Goal: Information Seeking & Learning: Learn about a topic

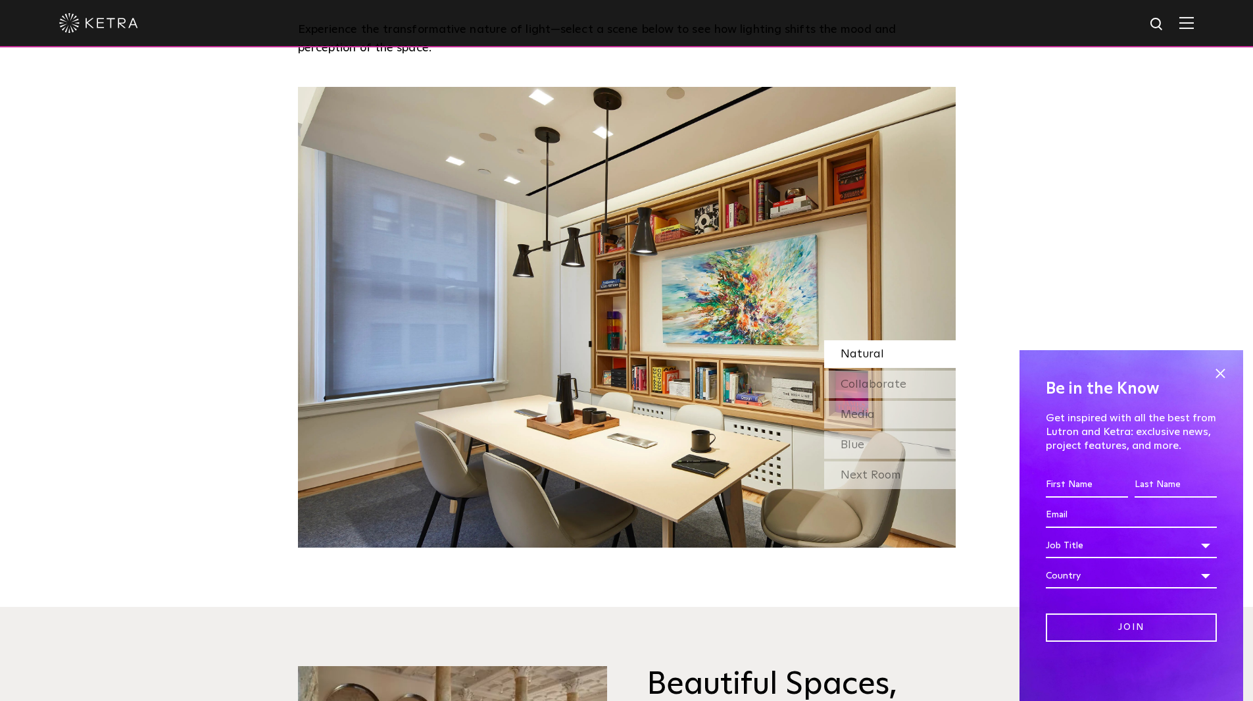
scroll to position [1209, 0]
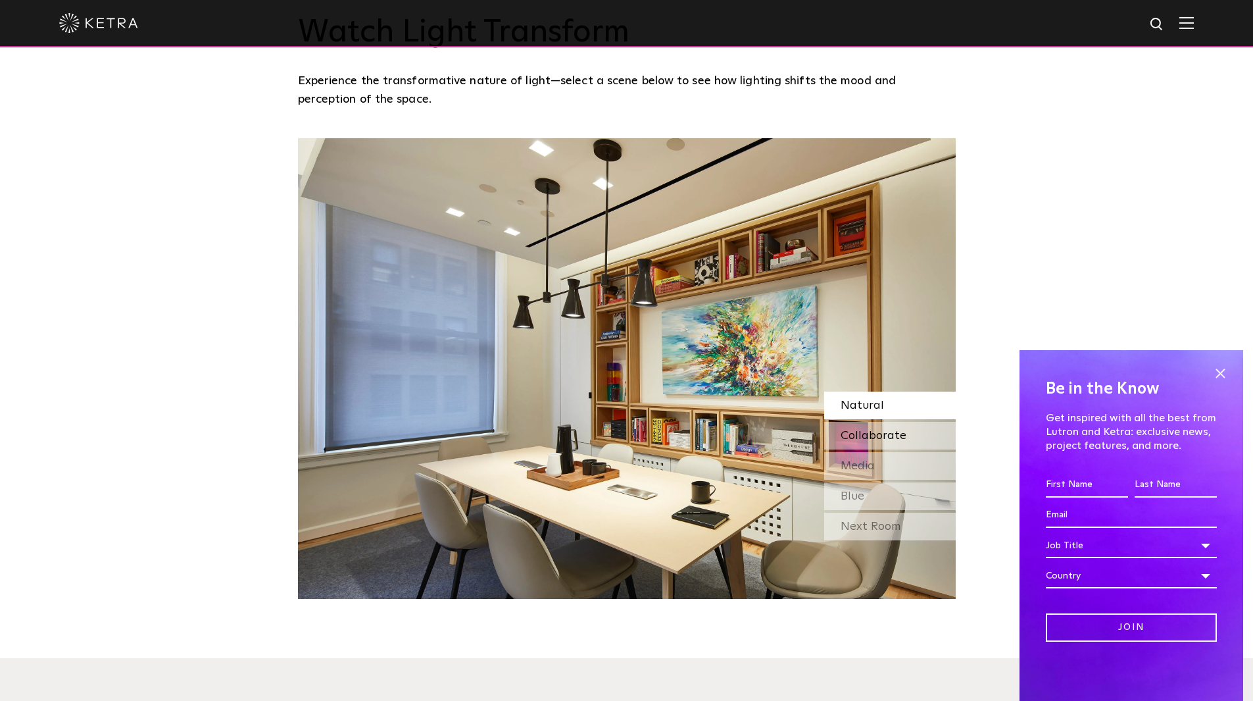
click at [877, 434] on span "Collaborate" at bounding box center [874, 436] width 66 height 12
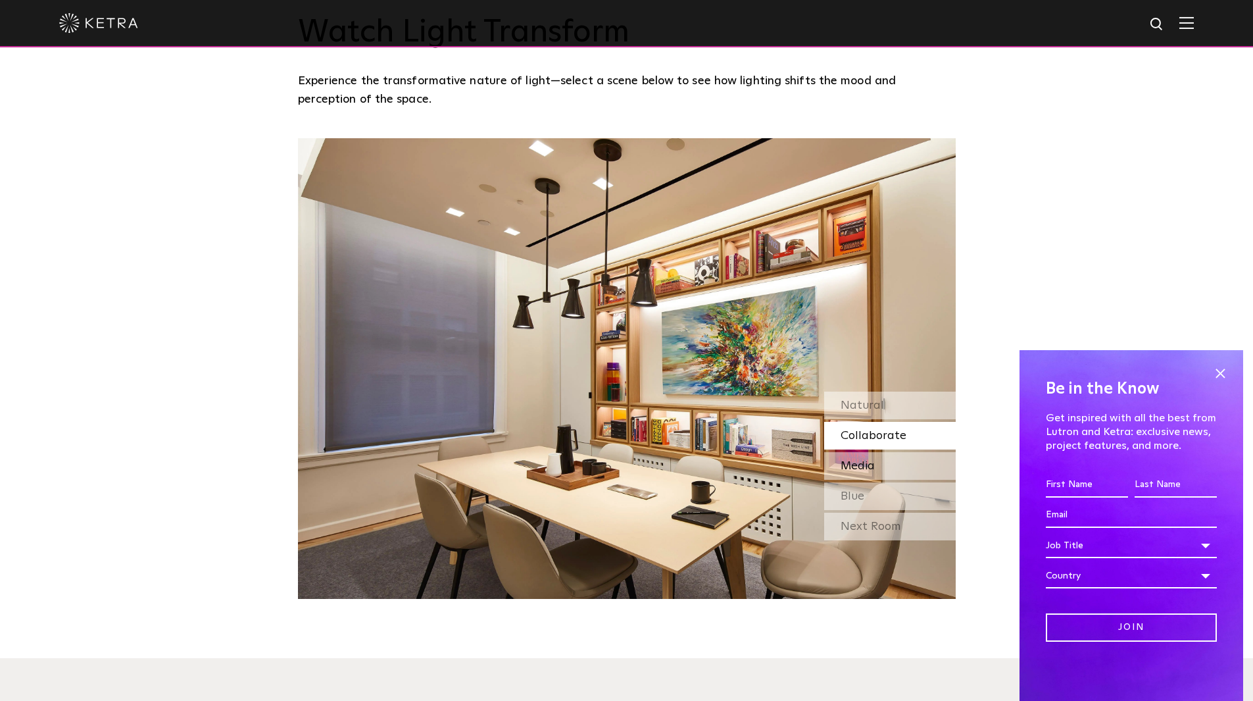
click at [879, 461] on div "Media" at bounding box center [890, 466] width 132 height 28
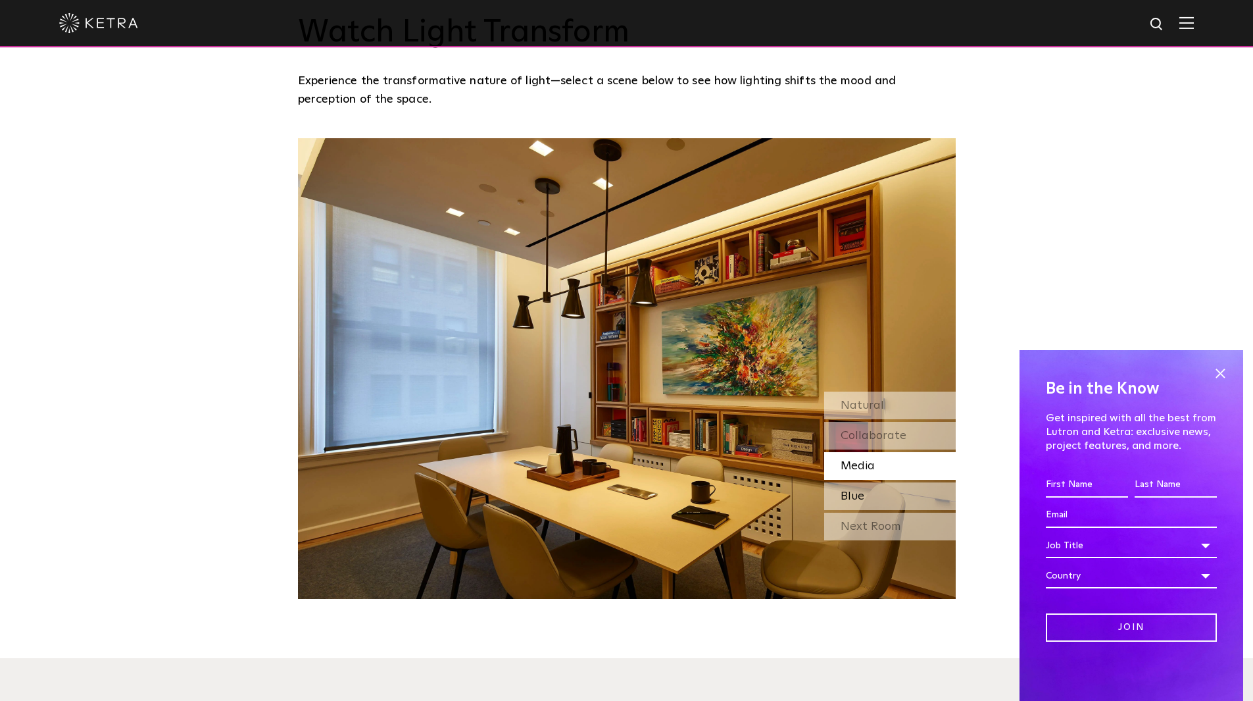
click at [876, 496] on div "Blue" at bounding box center [890, 496] width 132 height 28
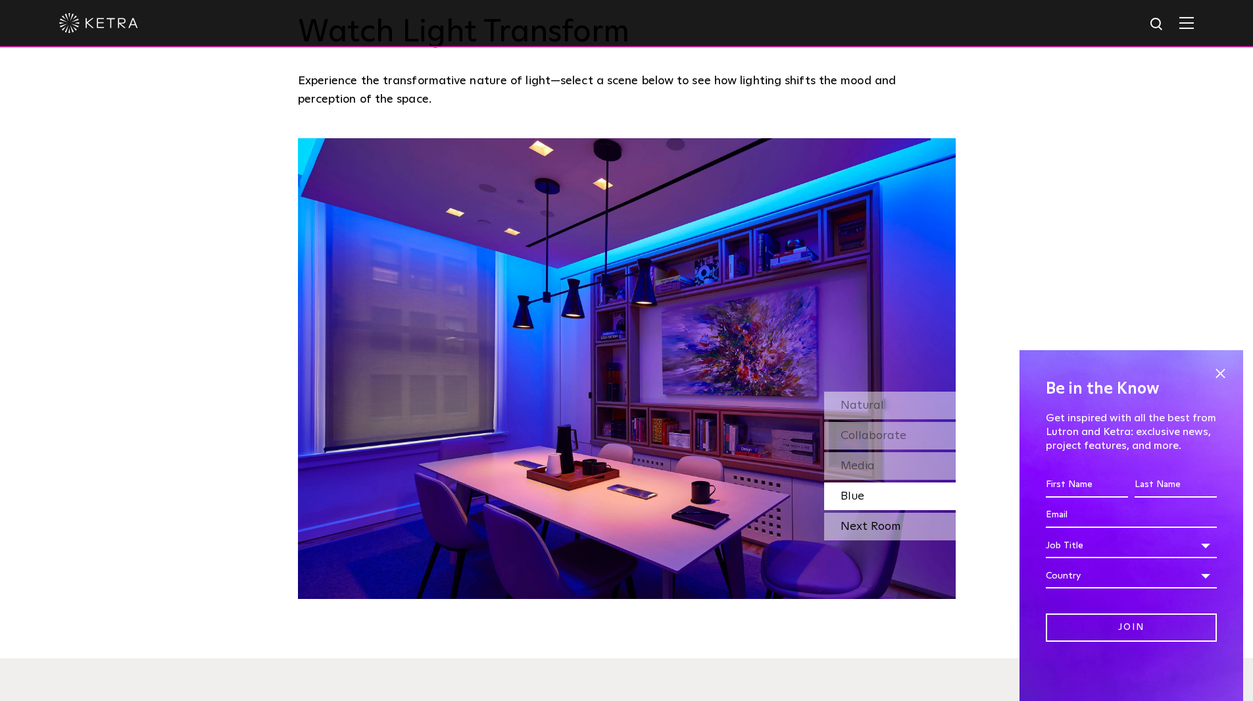
click at [870, 526] on div "Next Room" at bounding box center [890, 526] width 132 height 28
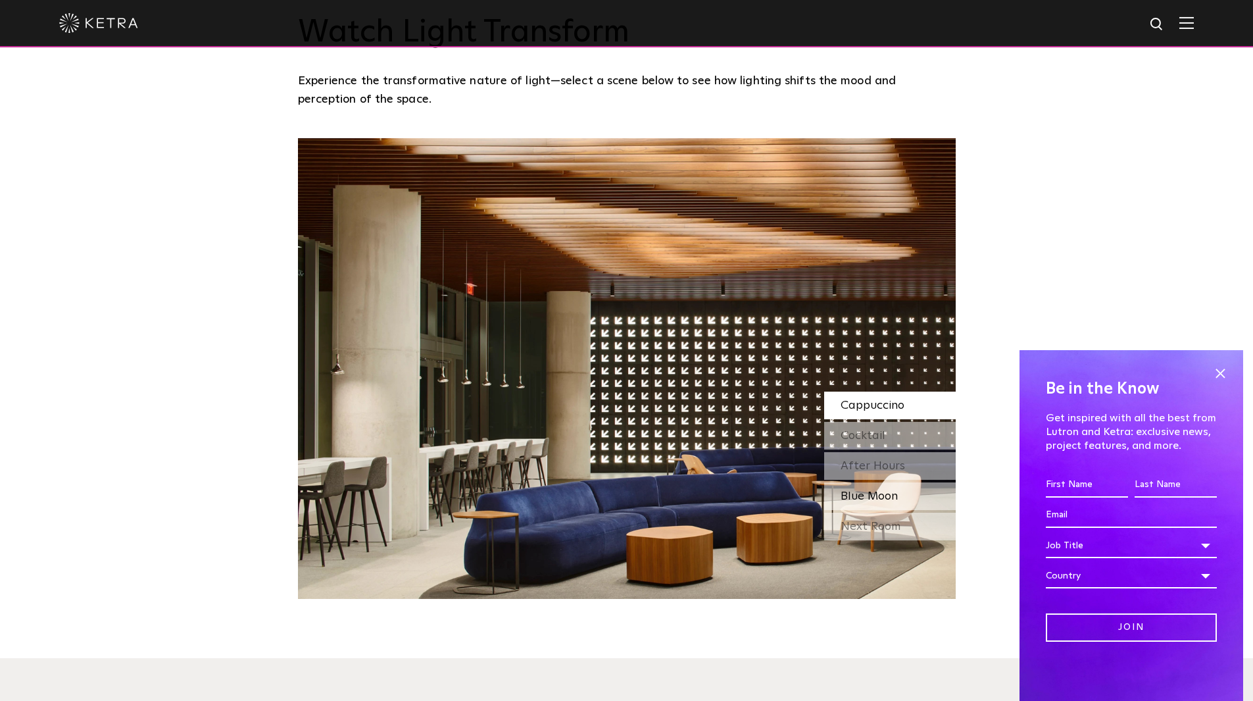
click at [878, 490] on span "Blue Moon" at bounding box center [869, 496] width 57 height 12
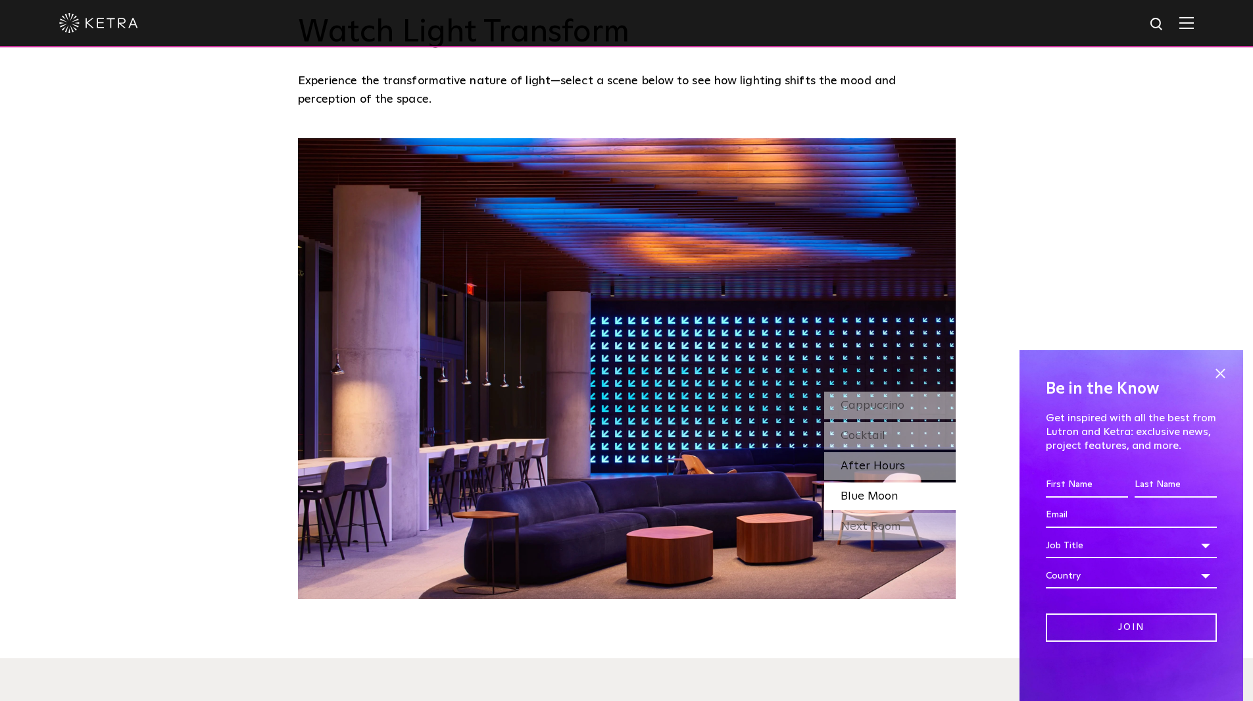
click at [887, 462] on span "After Hours" at bounding box center [873, 466] width 64 height 12
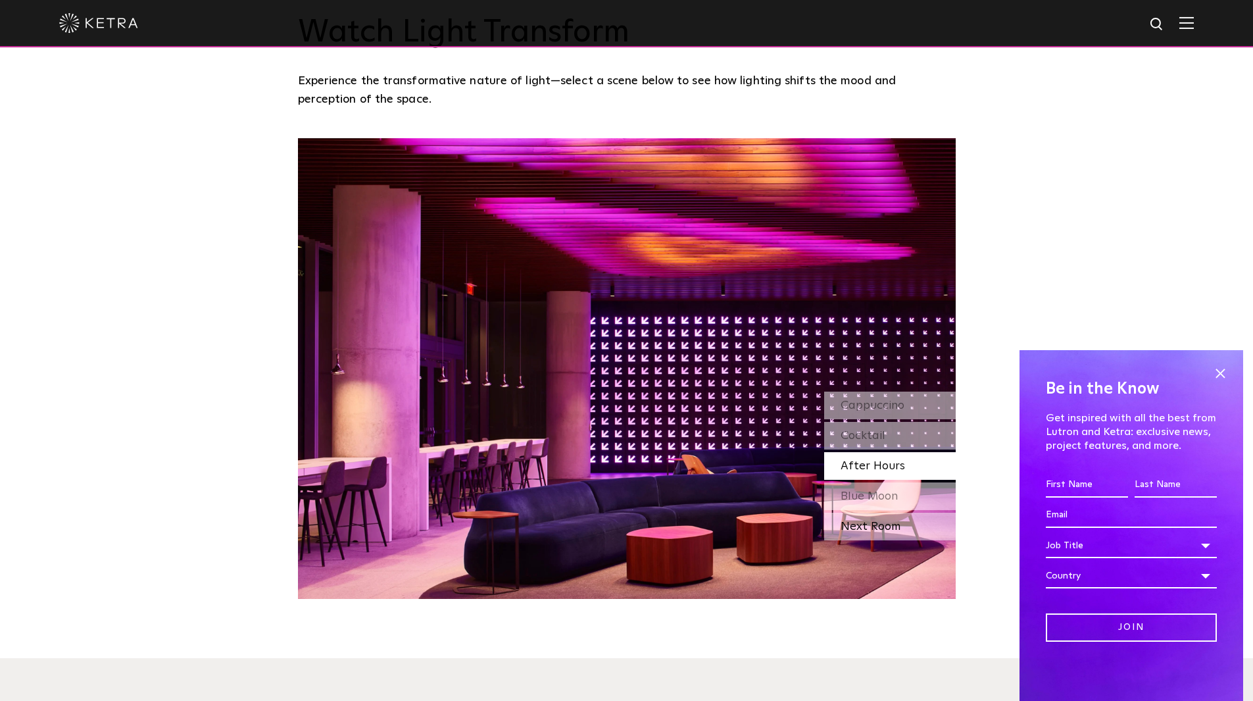
click at [886, 531] on div "Next Room" at bounding box center [890, 526] width 132 height 28
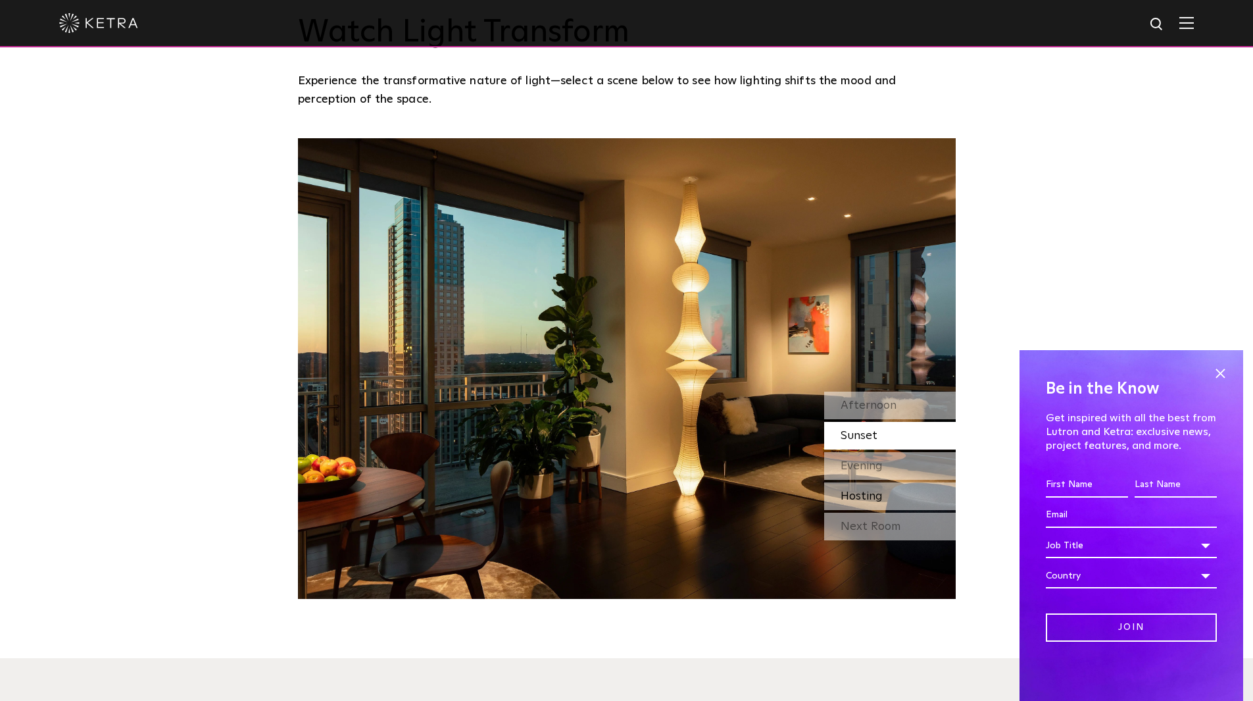
click at [888, 504] on div "Hosting" at bounding box center [890, 496] width 132 height 28
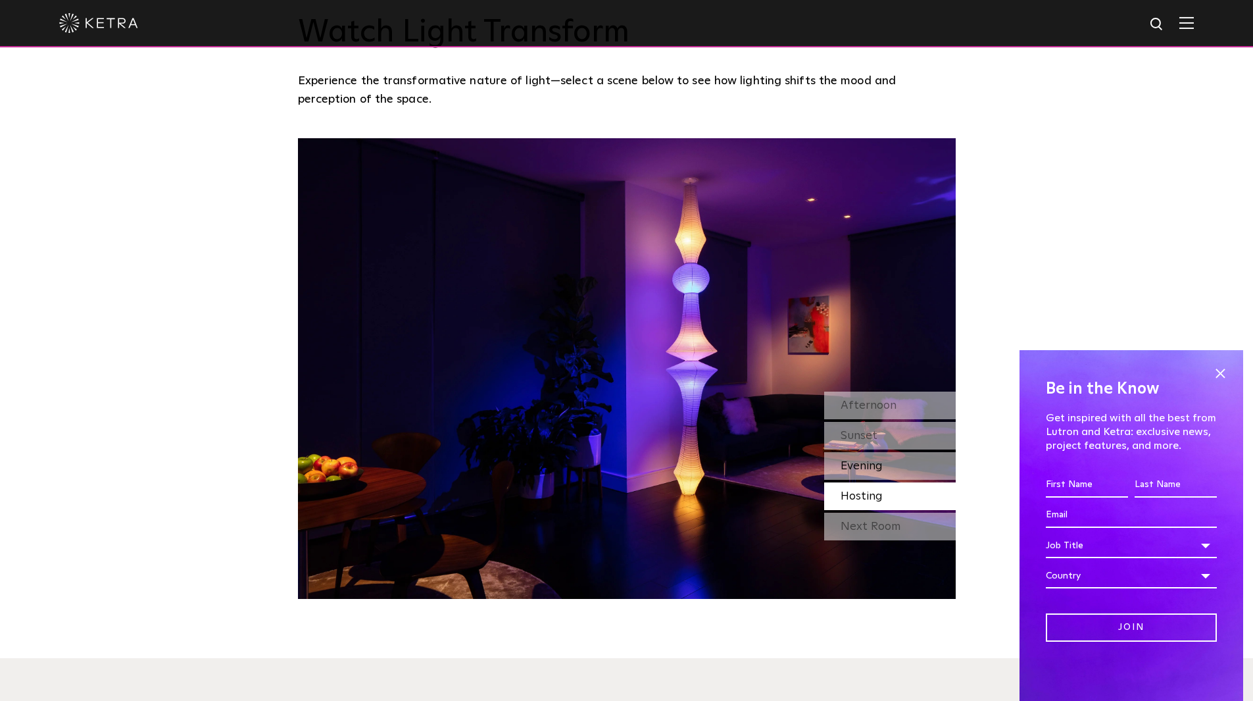
click at [887, 466] on div "Evening" at bounding box center [890, 466] width 132 height 28
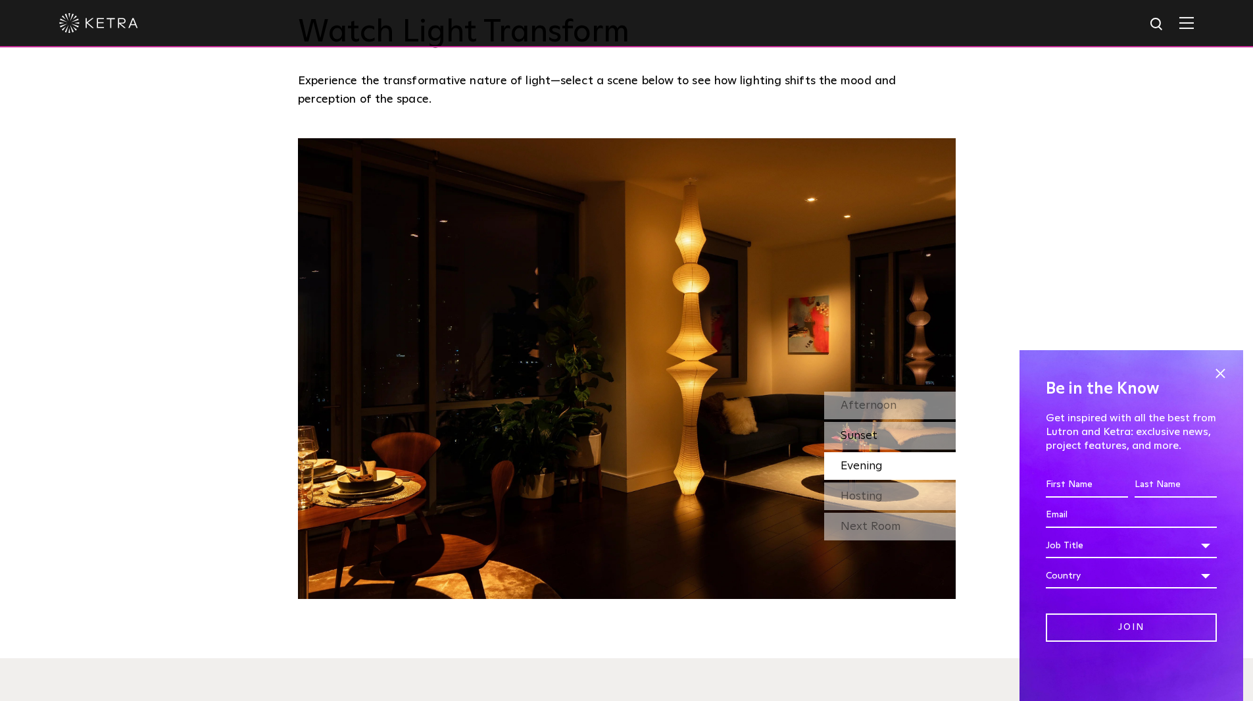
click at [886, 444] on div "Sunset" at bounding box center [890, 436] width 132 height 28
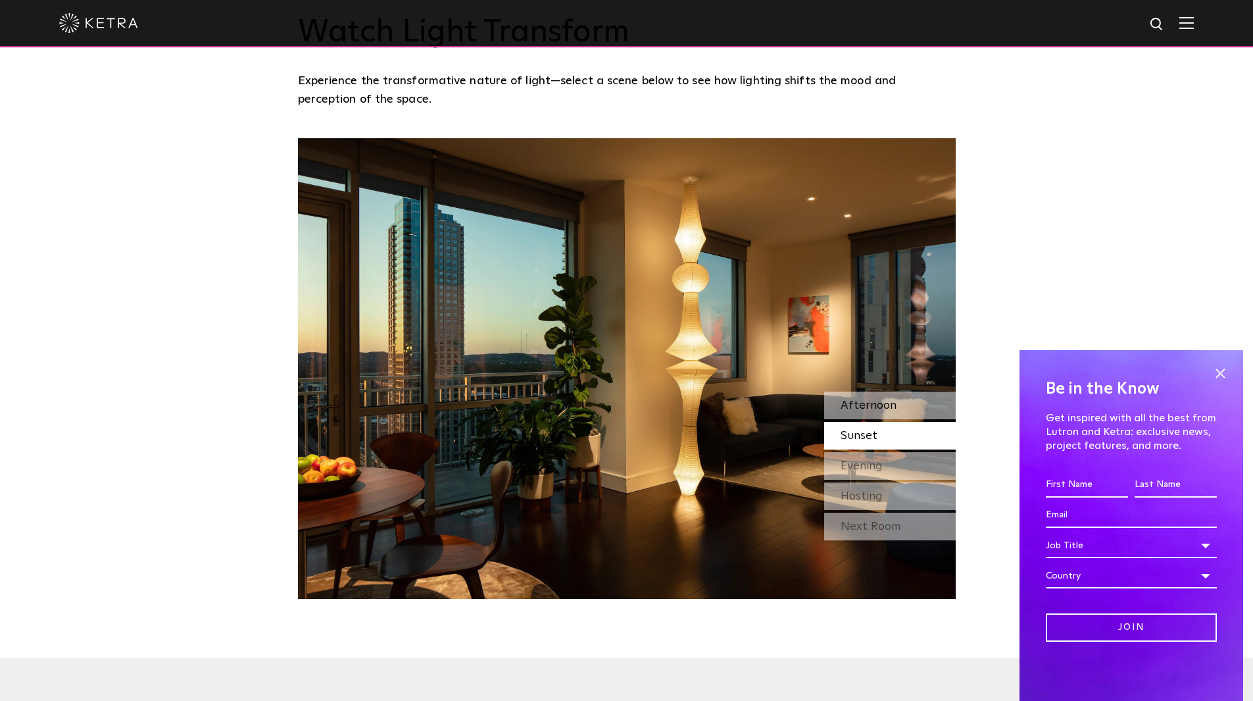
click at [881, 403] on span "Afternoon" at bounding box center [869, 405] width 56 height 12
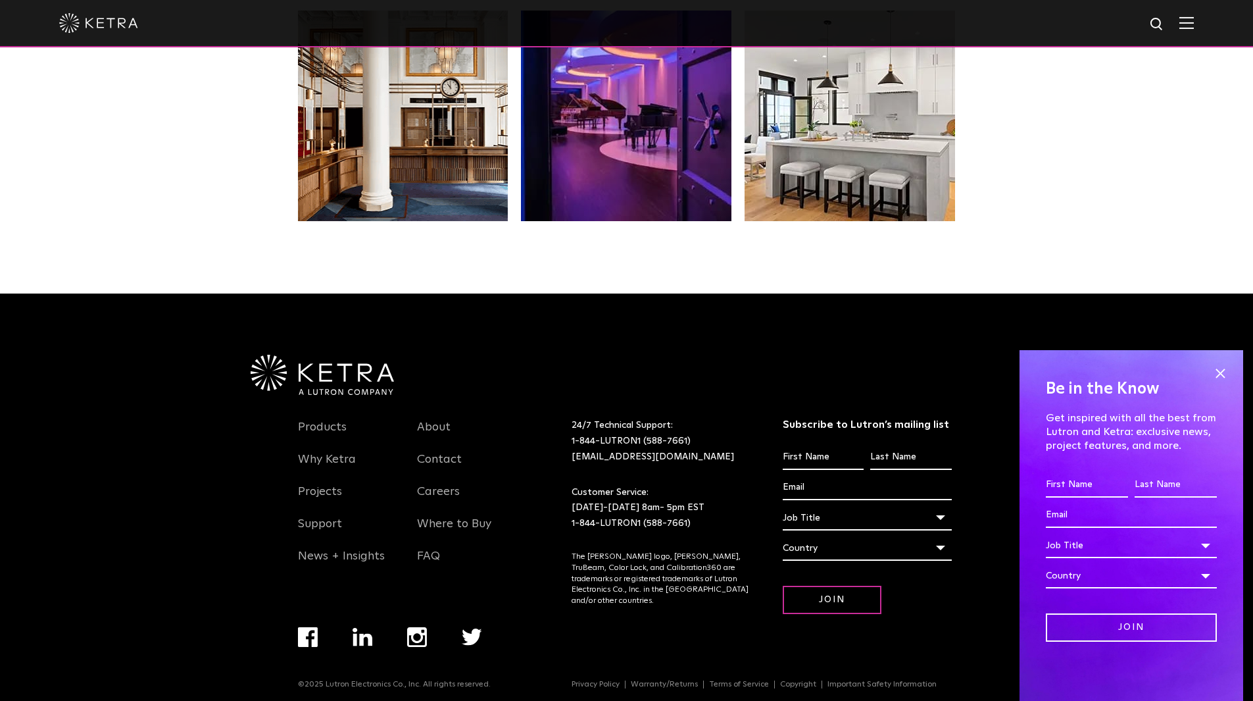
scroll to position [2751, 0]
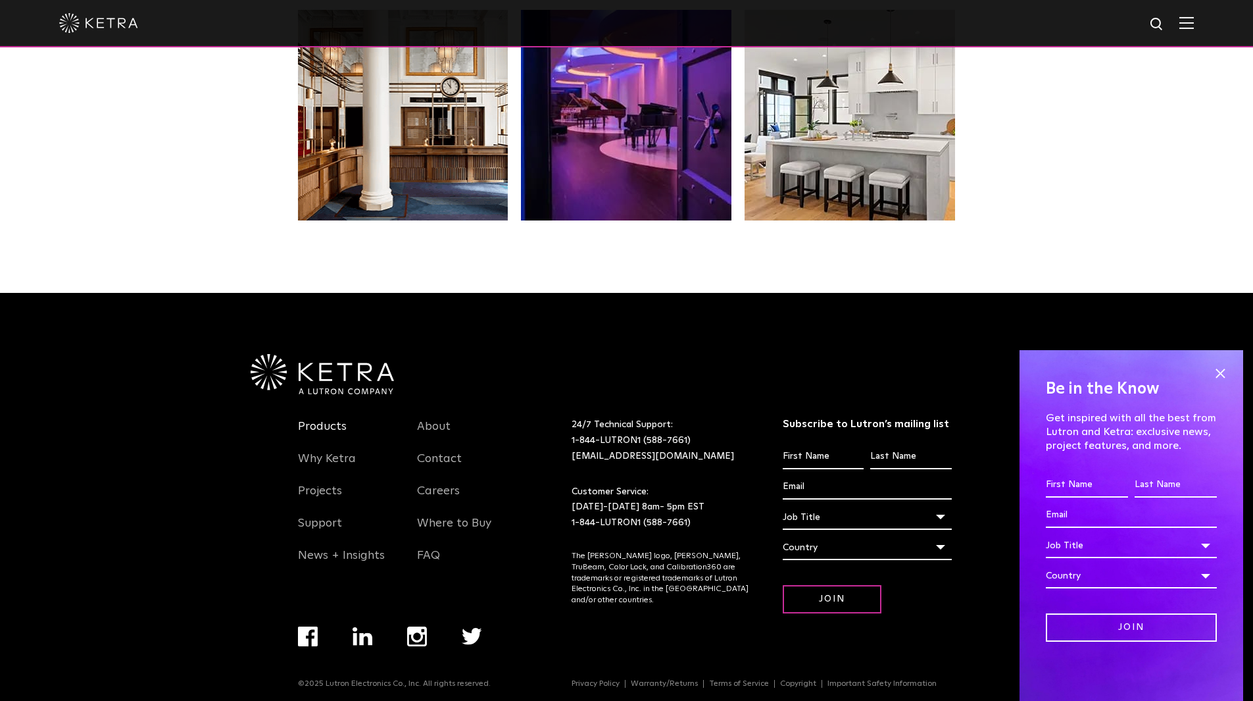
click at [339, 428] on link "Products" at bounding box center [322, 434] width 49 height 30
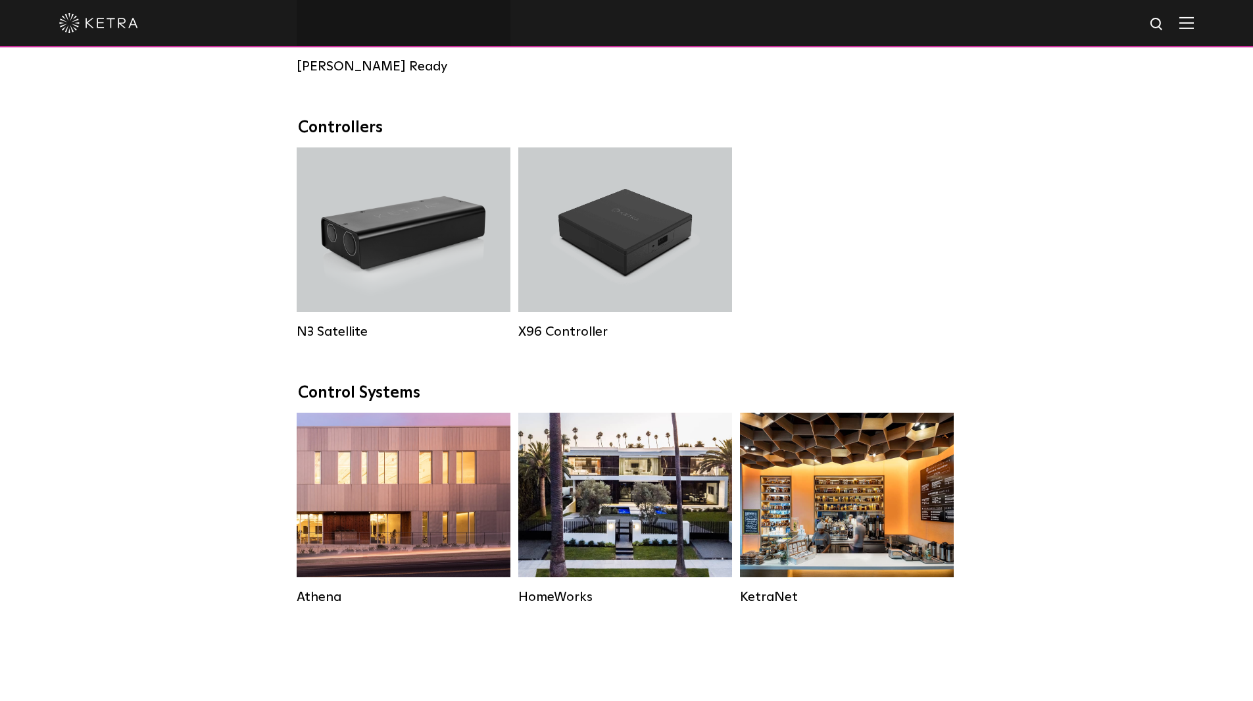
scroll to position [1626, 0]
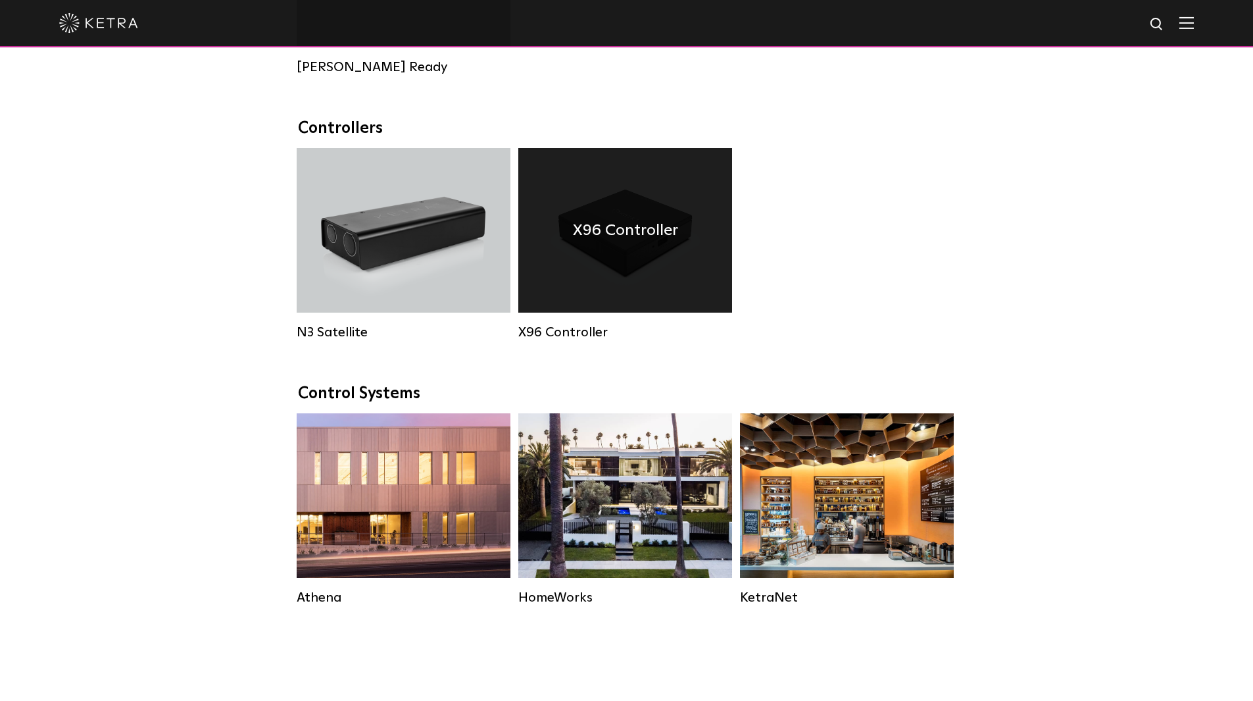
click at [559, 310] on div "X96 Controller" at bounding box center [625, 230] width 214 height 164
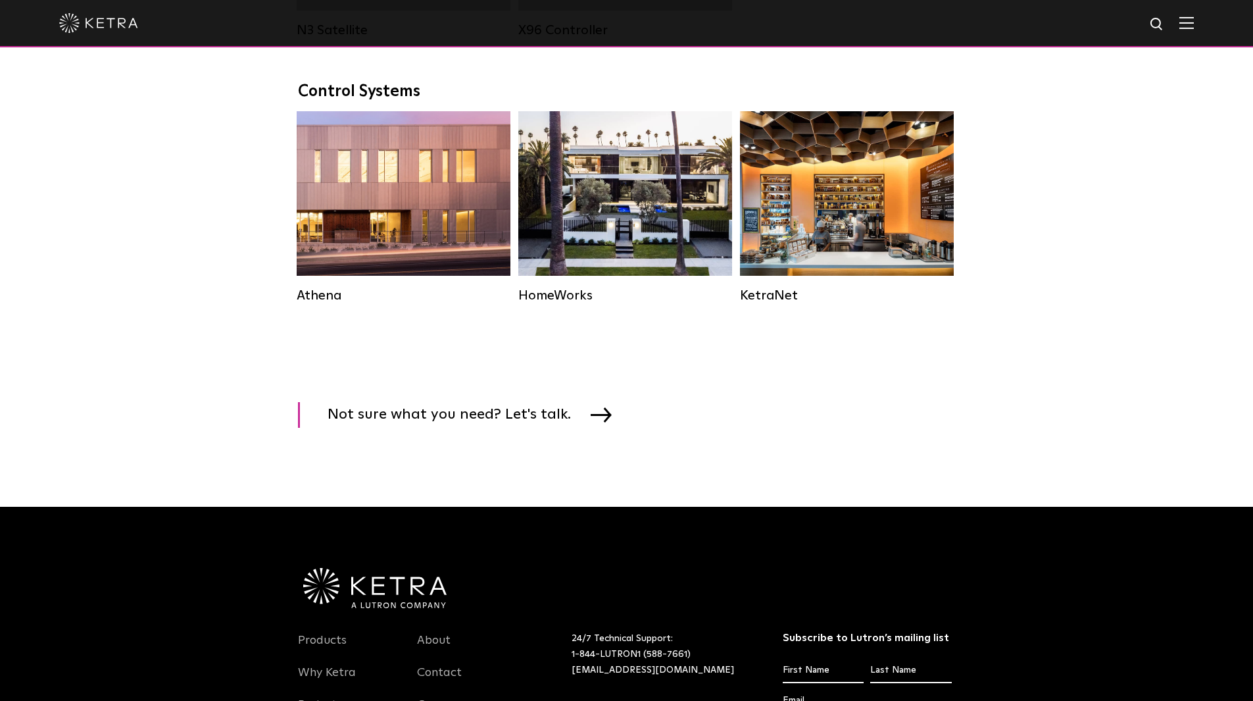
scroll to position [1626, 0]
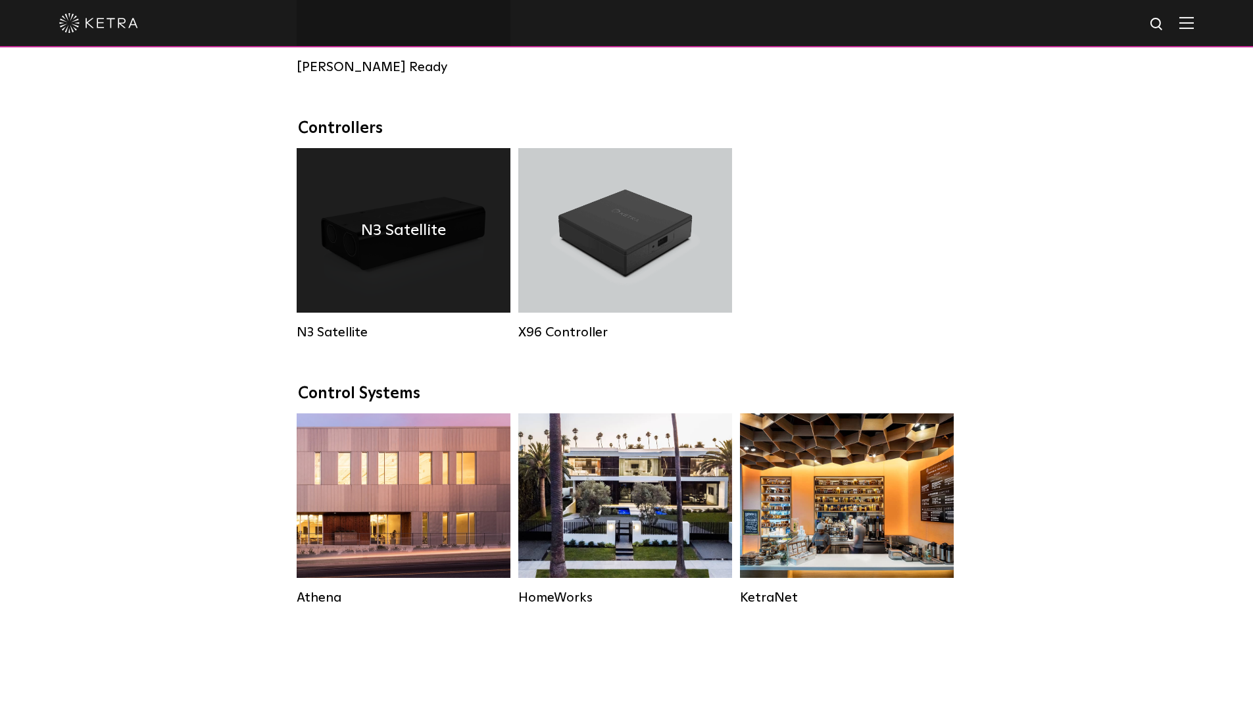
click at [413, 300] on div "N3 Satellite" at bounding box center [404, 230] width 214 height 164
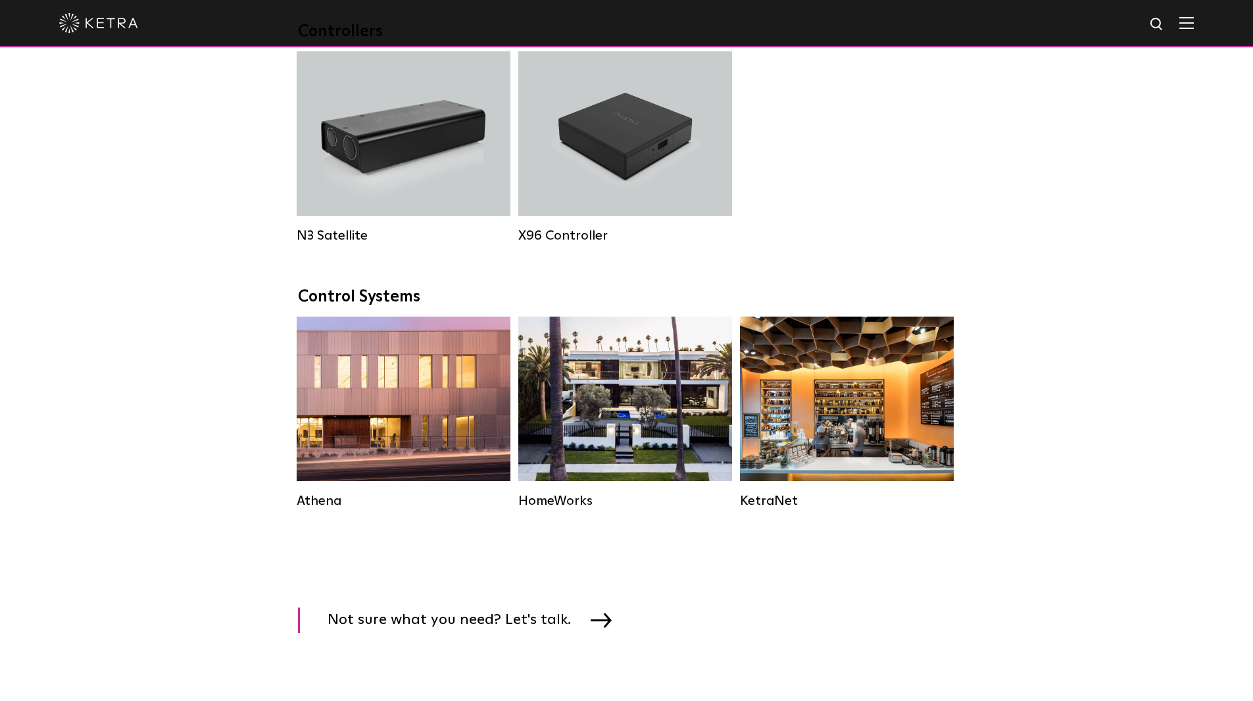
scroll to position [1722, 0]
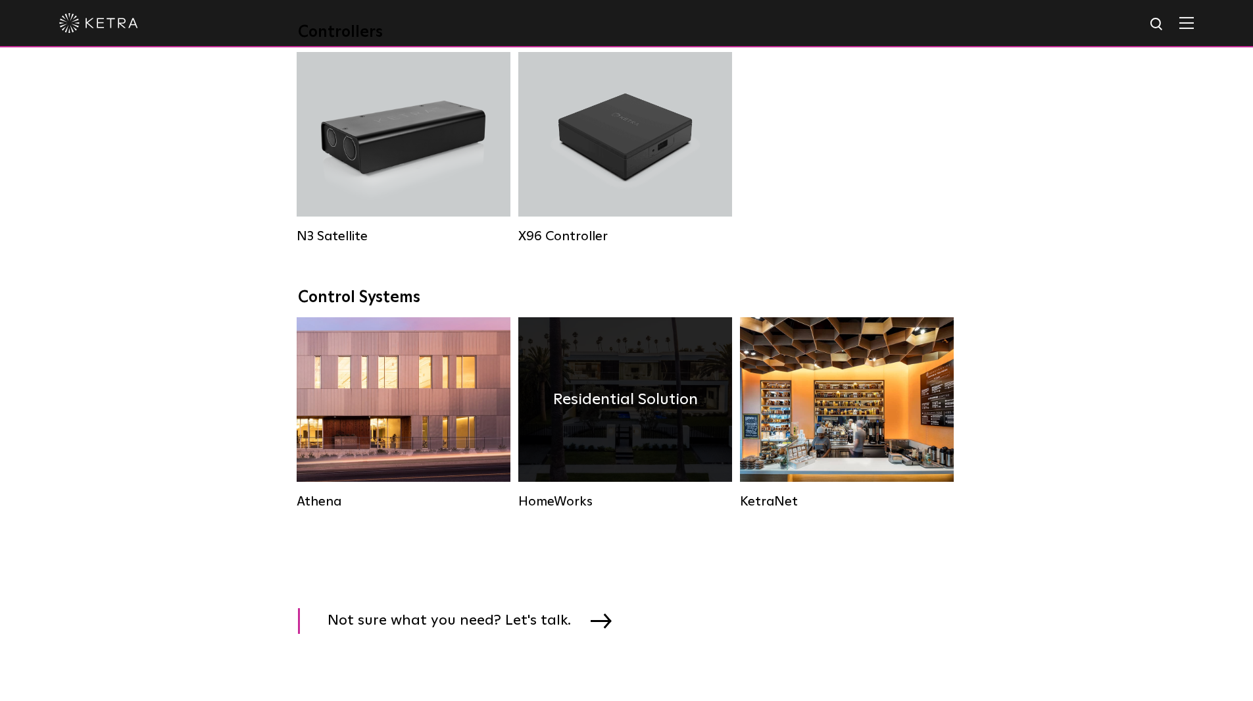
click at [624, 452] on div "Residential Solution" at bounding box center [625, 399] width 214 height 164
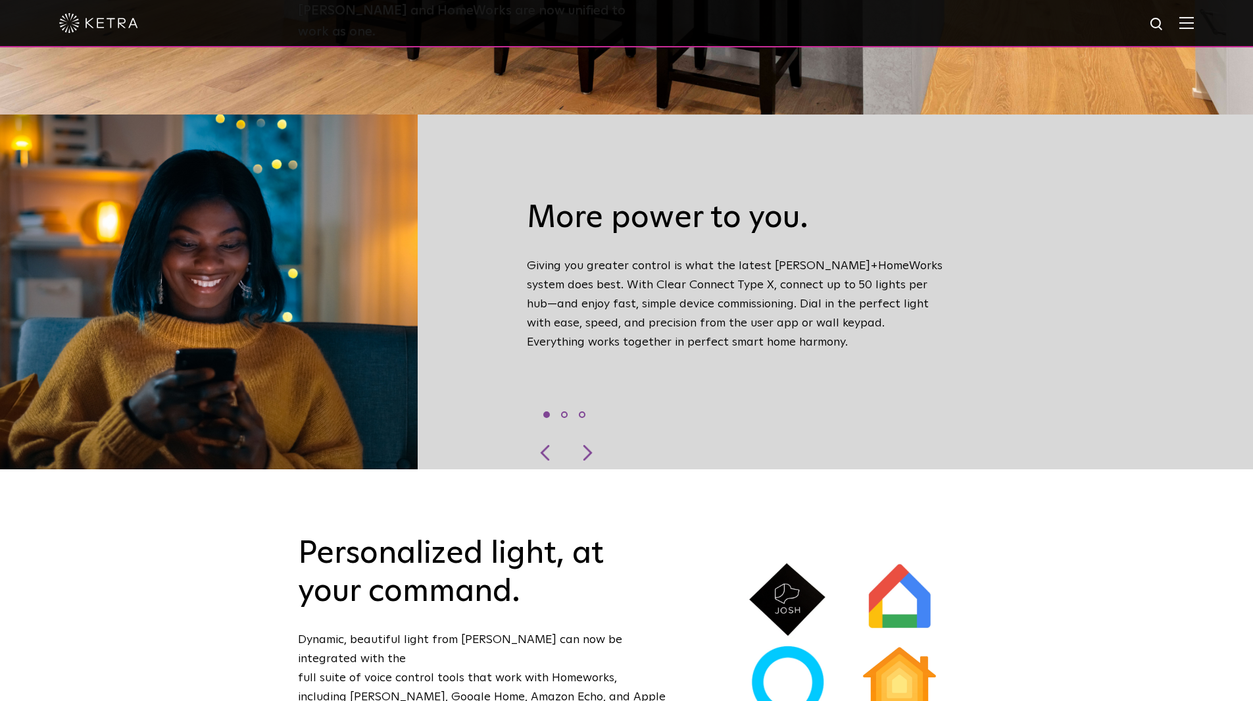
scroll to position [531, 0]
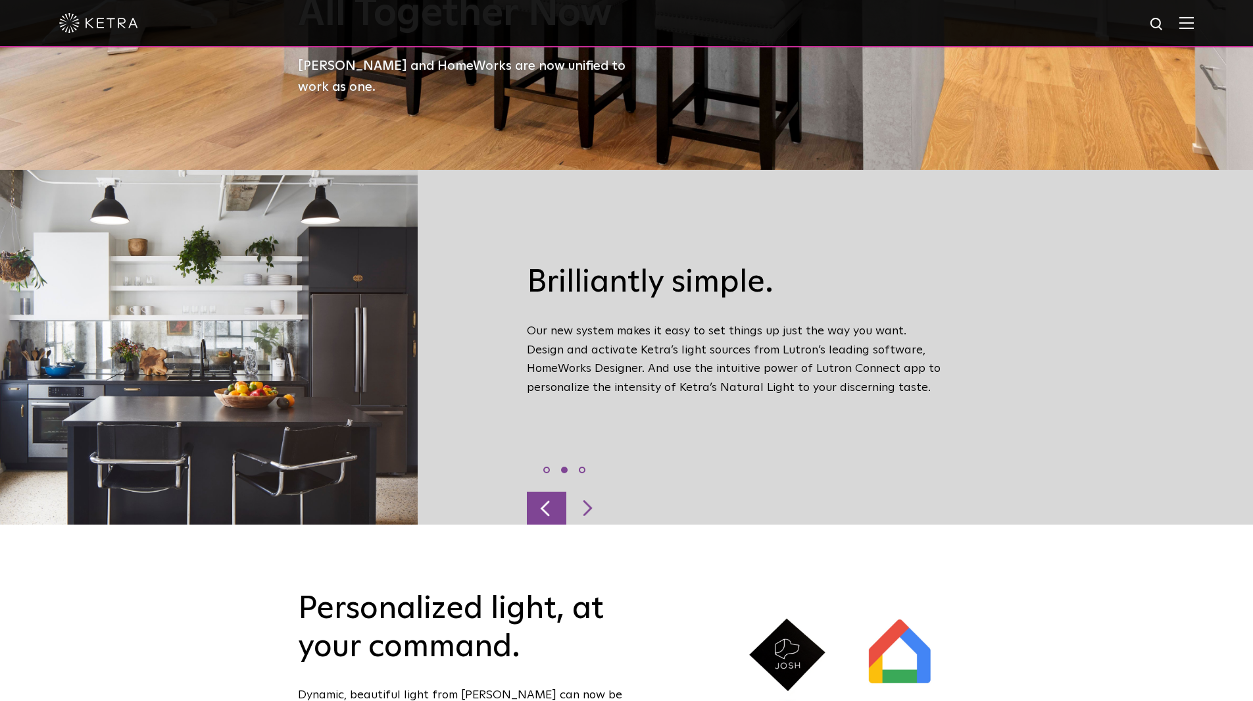
click at [557, 491] on div at bounding box center [546, 507] width 39 height 33
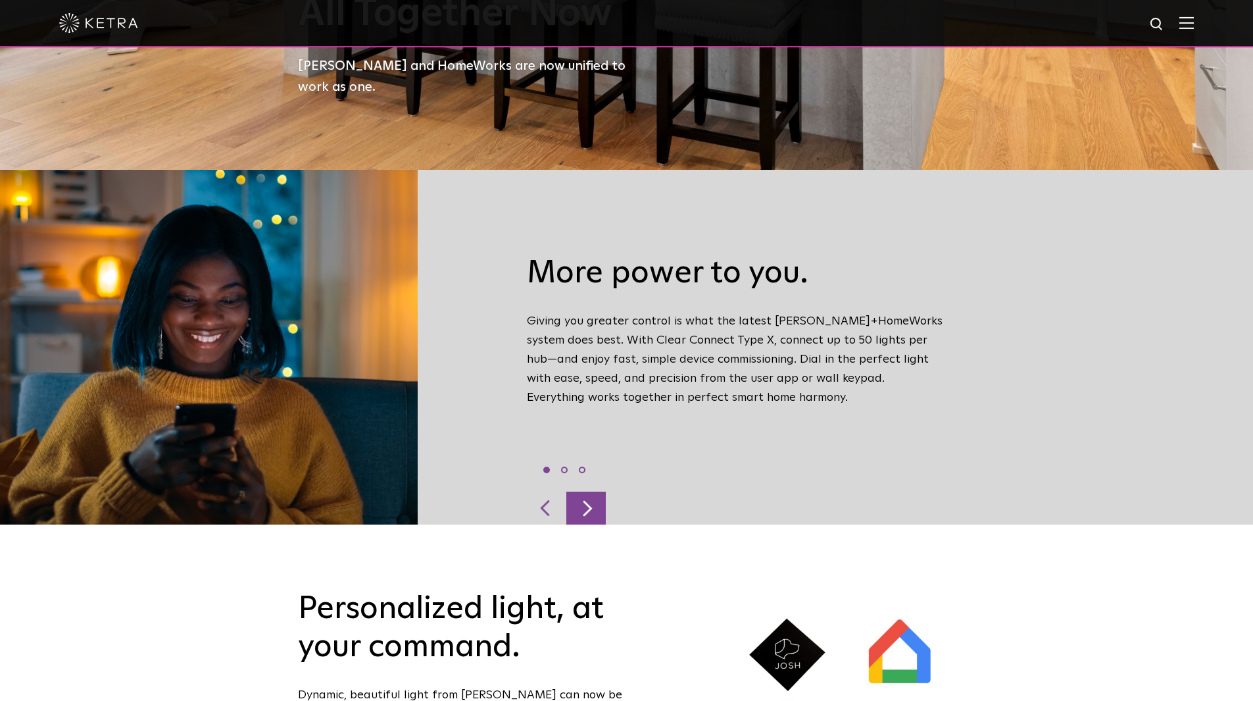
click at [590, 491] on div at bounding box center [585, 507] width 39 height 33
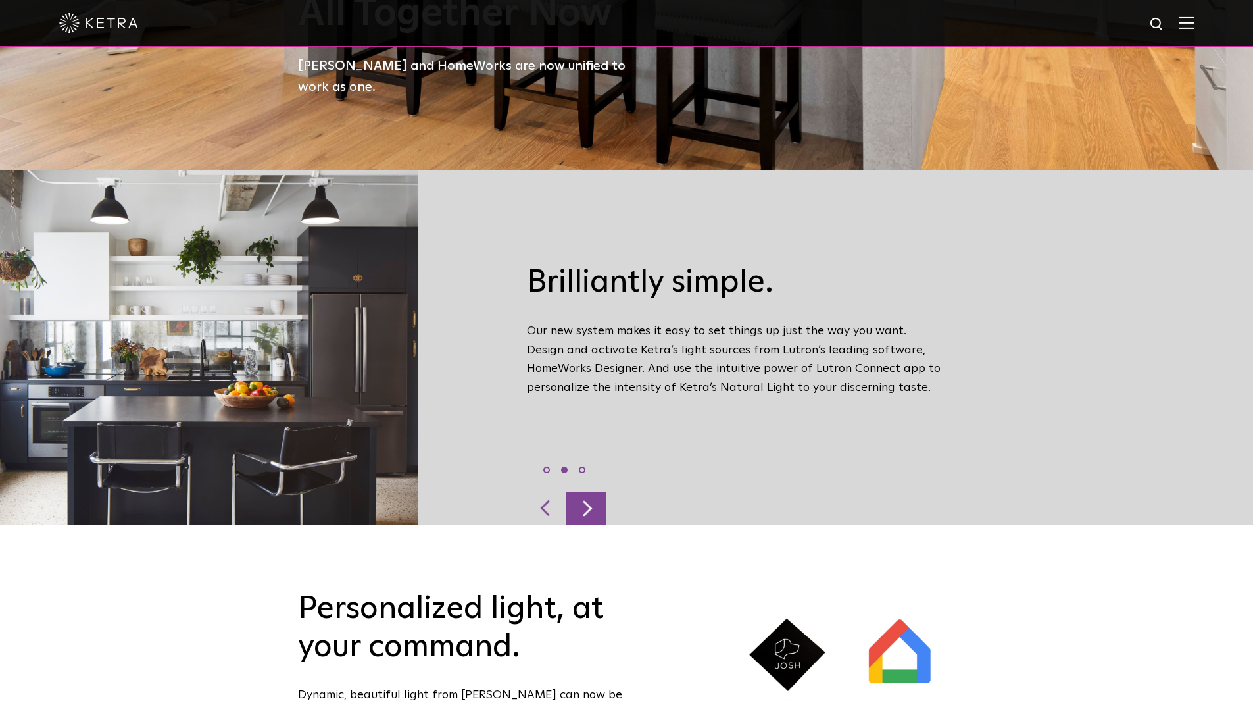
click at [590, 491] on div at bounding box center [585, 507] width 39 height 33
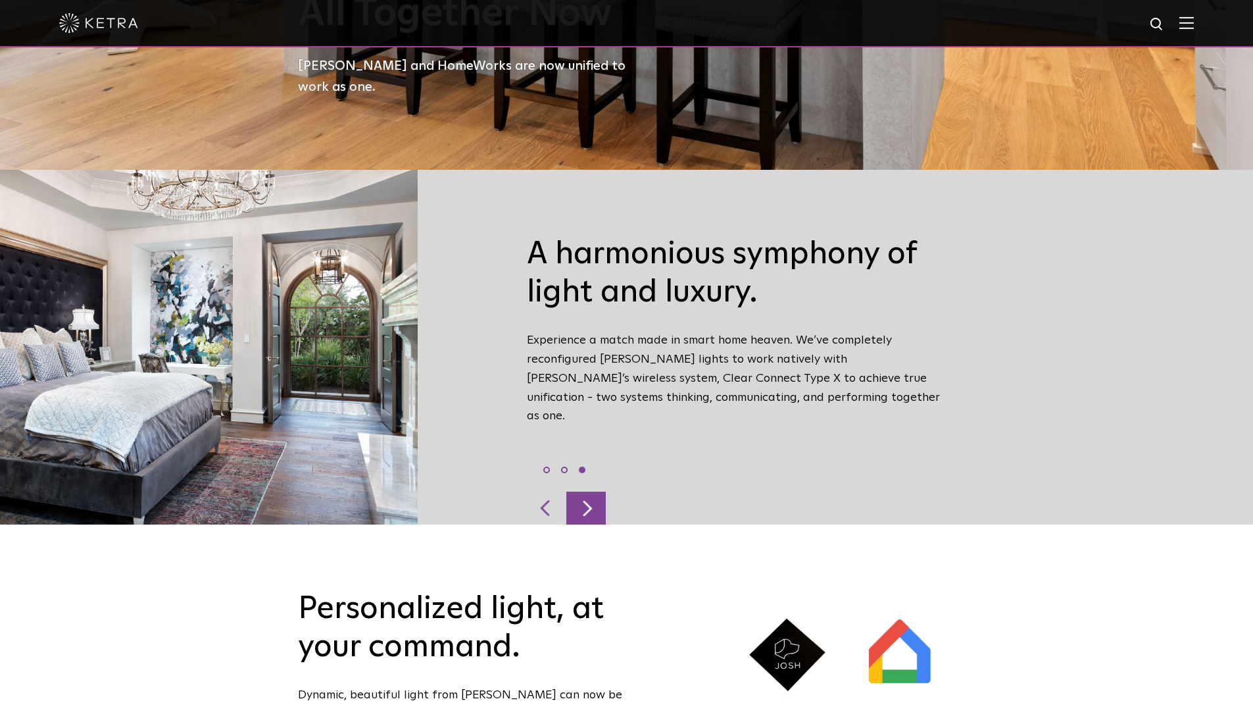
click at [590, 491] on div at bounding box center [585, 507] width 39 height 33
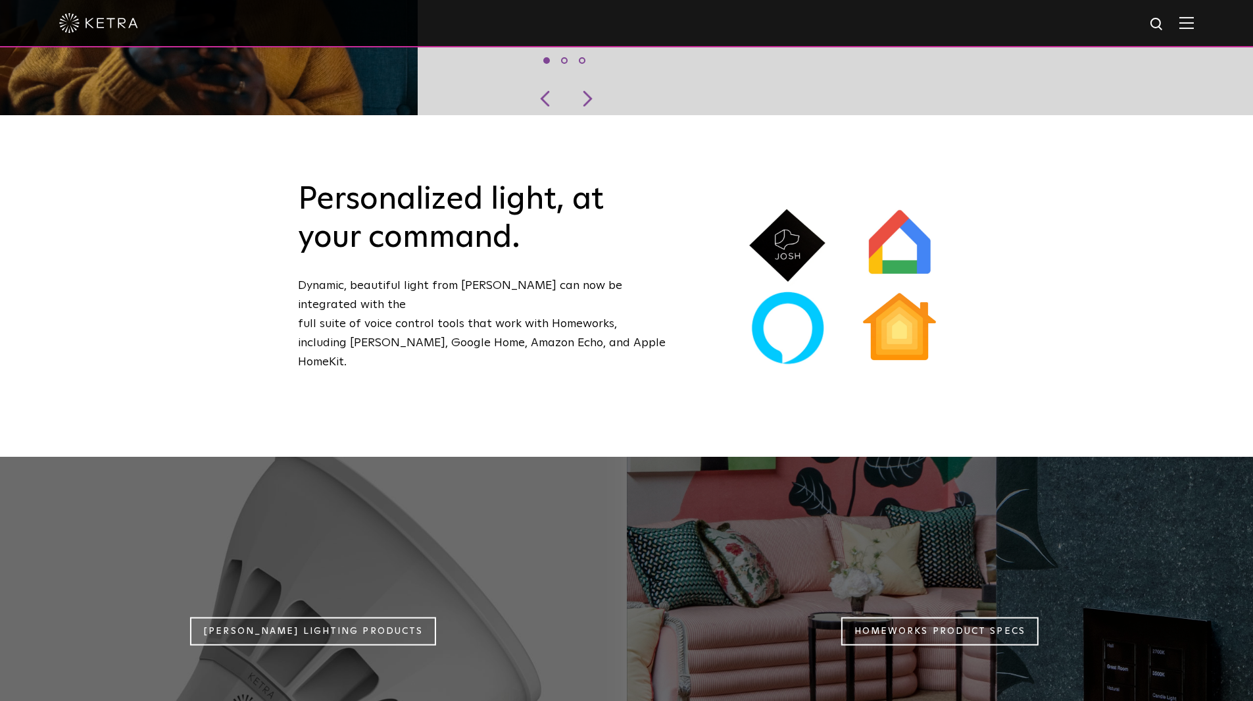
scroll to position [941, 0]
click at [133, 247] on div "Personalized light, at your command. Dynamic, beautiful light from [PERSON_NAME…" at bounding box center [626, 284] width 1253 height 341
